Goal: Transaction & Acquisition: Purchase product/service

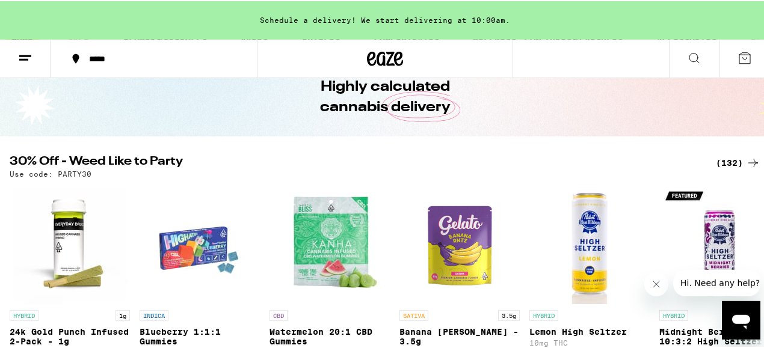
scroll to position [67, 0]
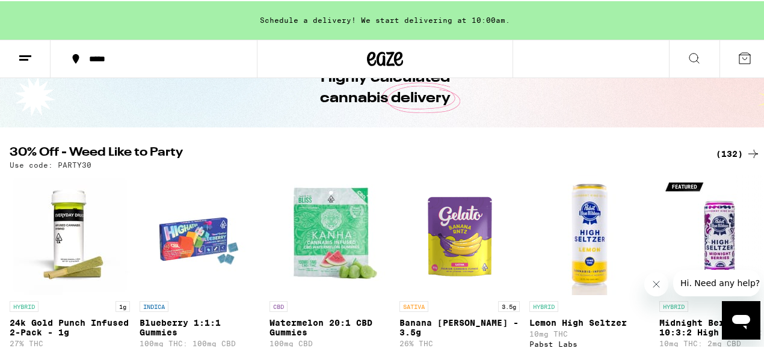
click at [750, 150] on icon at bounding box center [753, 152] width 14 height 14
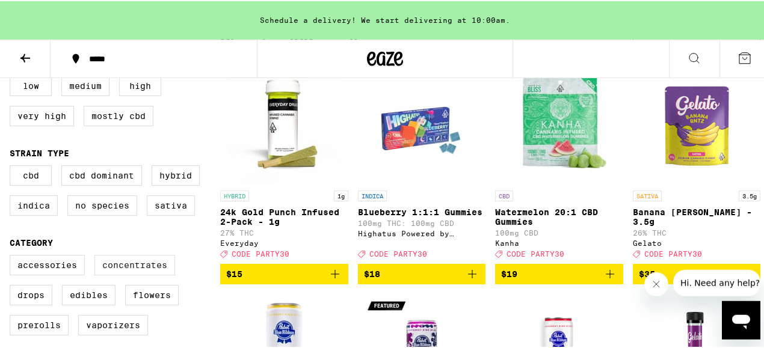
scroll to position [154, 0]
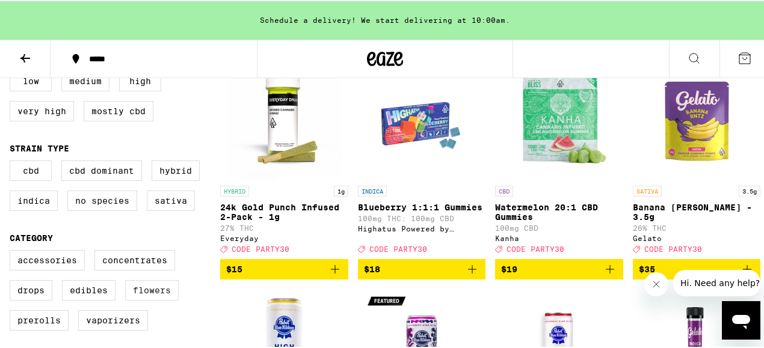
click at [153, 299] on label "Flowers" at bounding box center [152, 289] width 54 height 20
click at [13, 251] on input "Flowers" at bounding box center [12, 251] width 1 height 1
checkbox input "true"
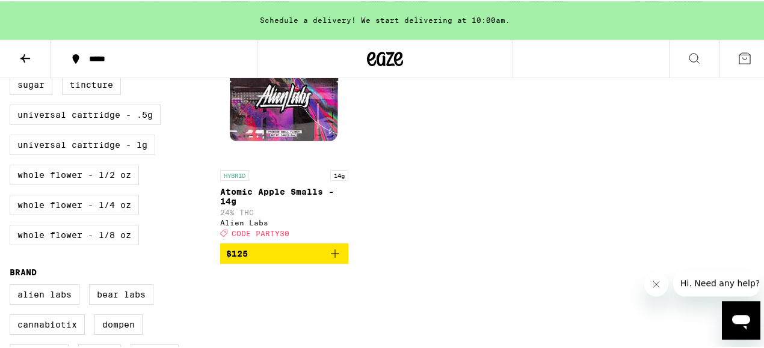
scroll to position [654, 0]
